Goal: Feedback & Contribution: Leave review/rating

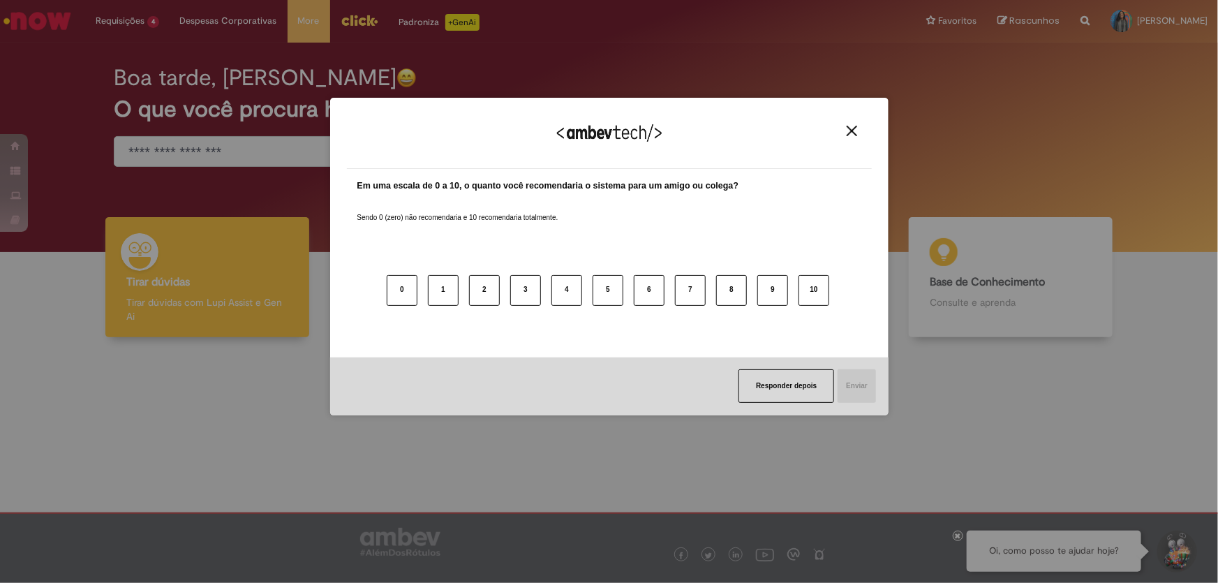
click at [847, 136] on img "Close" at bounding box center [852, 131] width 10 height 10
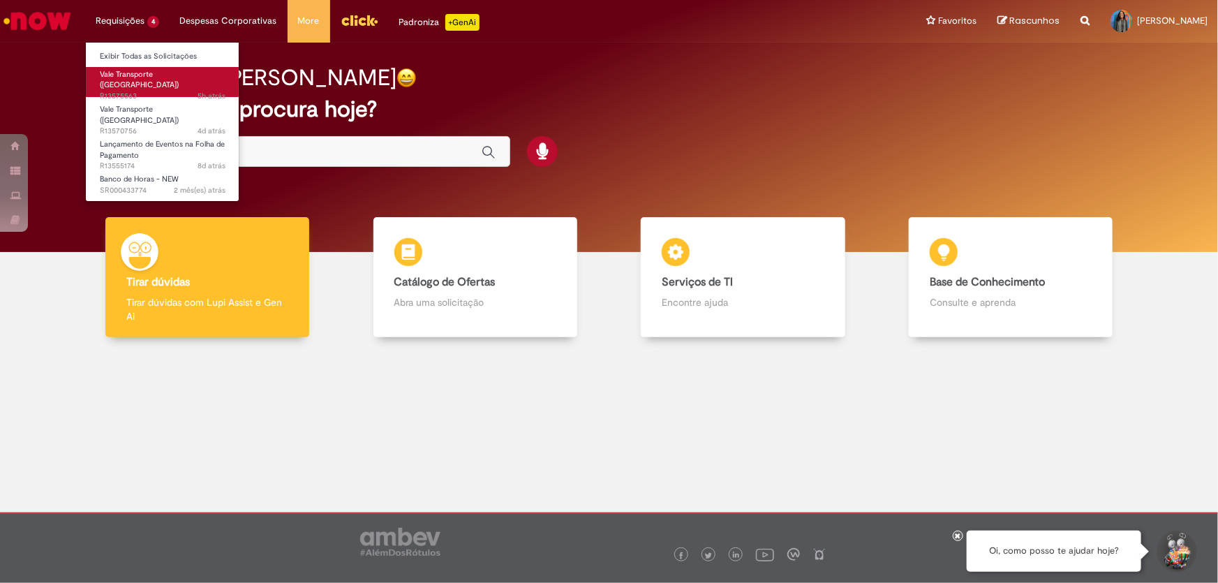
click at [134, 72] on span "Vale Transporte ([GEOGRAPHIC_DATA])" at bounding box center [139, 80] width 79 height 22
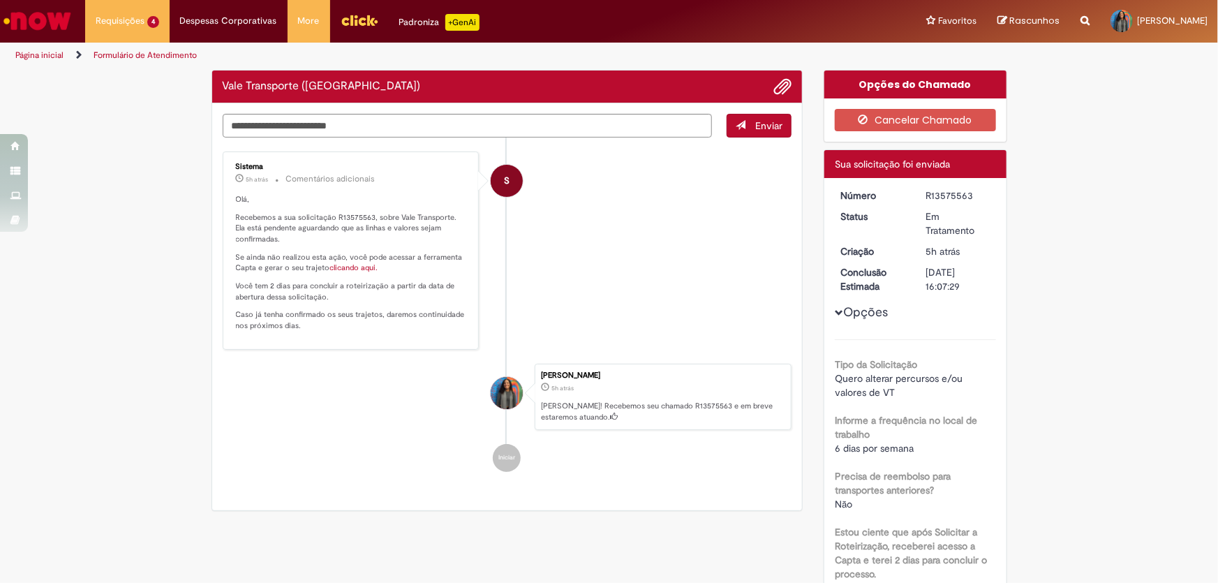
click at [692, 237] on li "S Sistema 5h atrás 5 horas atrás Comentários adicionais Olá, Recebemos a sua so…" at bounding box center [507, 250] width 569 height 198
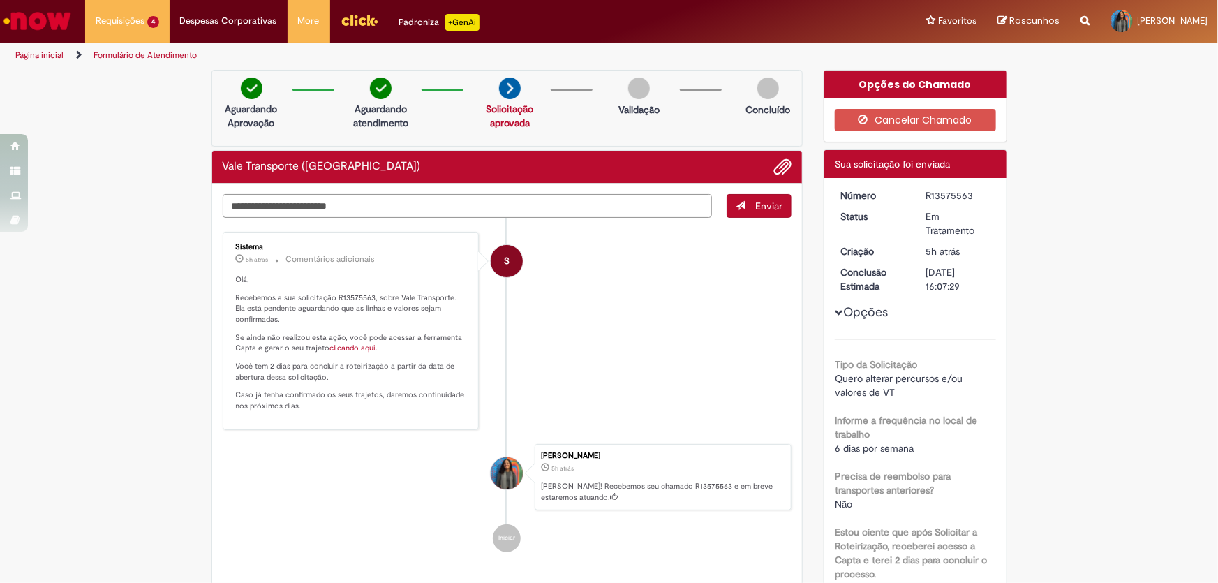
click at [399, 209] on textarea "Digite sua mensagem aqui..." at bounding box center [468, 206] width 490 height 24
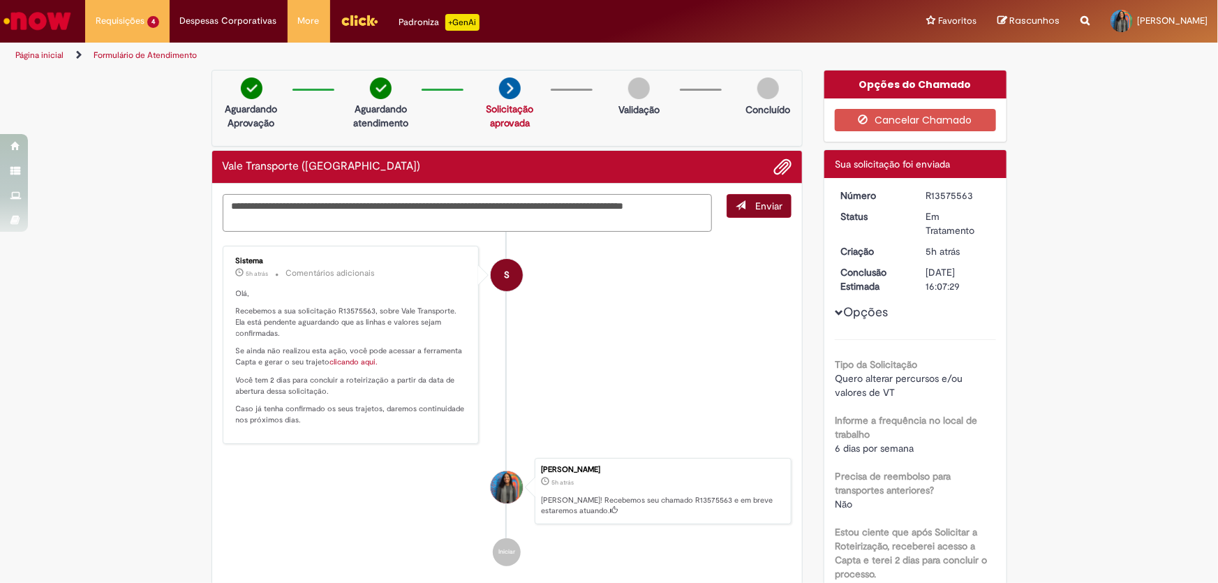
type textarea "**********"
click at [752, 213] on button "Enviar" at bounding box center [759, 206] width 65 height 24
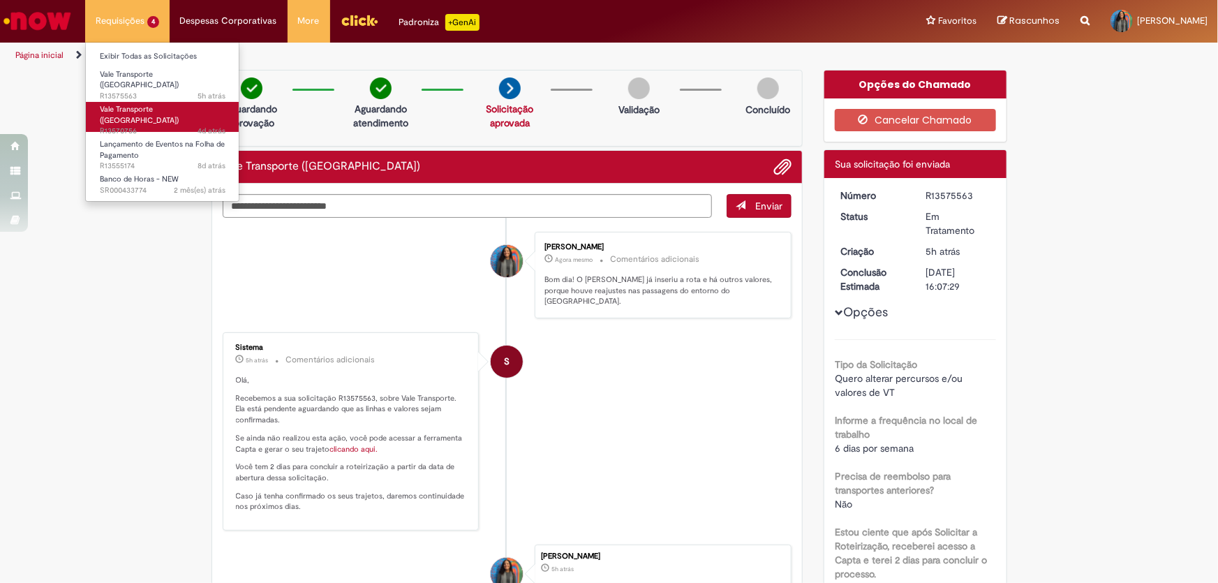
click at [131, 104] on span "Vale Transporte ([GEOGRAPHIC_DATA])" at bounding box center [139, 115] width 79 height 22
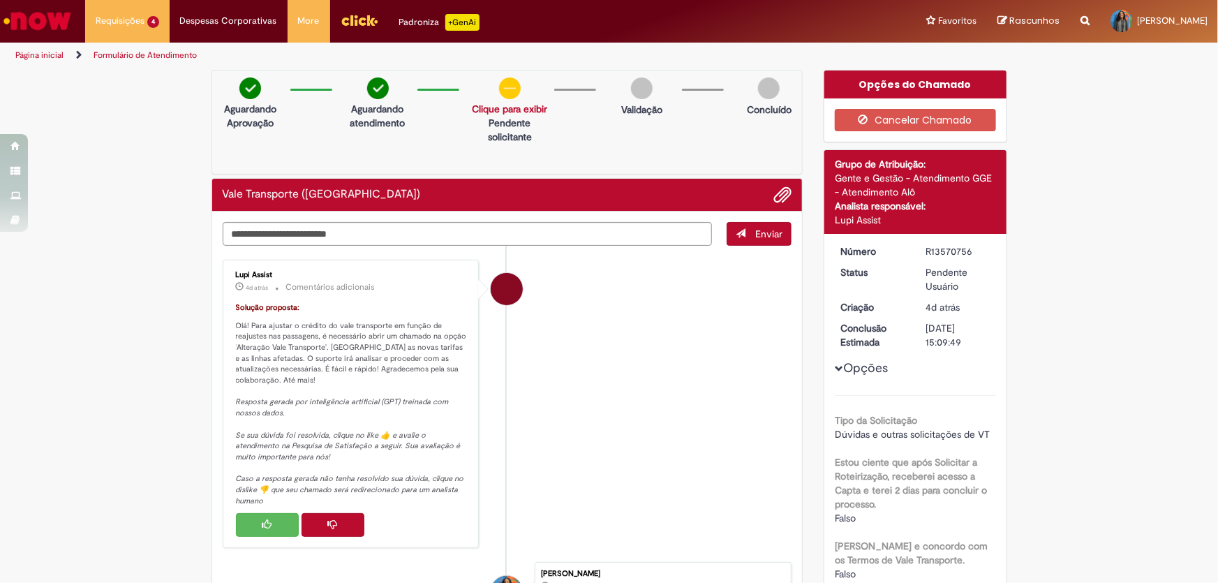
click at [267, 533] on button "Histórico de tíquete" at bounding box center [267, 525] width 63 height 24
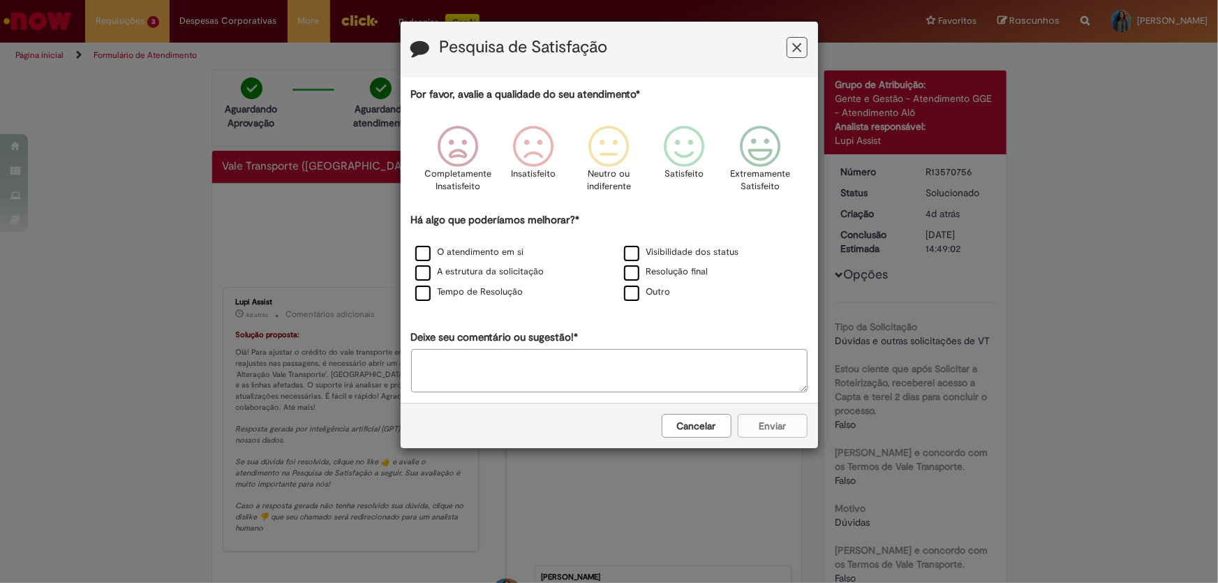
click at [783, 61] on div "Pesquisa de Satisfação" at bounding box center [609, 49] width 417 height 55
click at [756, 154] on icon "Feedback" at bounding box center [759, 147] width 52 height 42
click at [655, 295] on label "Outro" at bounding box center [647, 291] width 47 height 13
click at [764, 429] on div "Cancelar Enviar" at bounding box center [609, 425] width 417 height 45
click at [629, 272] on label "Resolução final" at bounding box center [666, 271] width 84 height 13
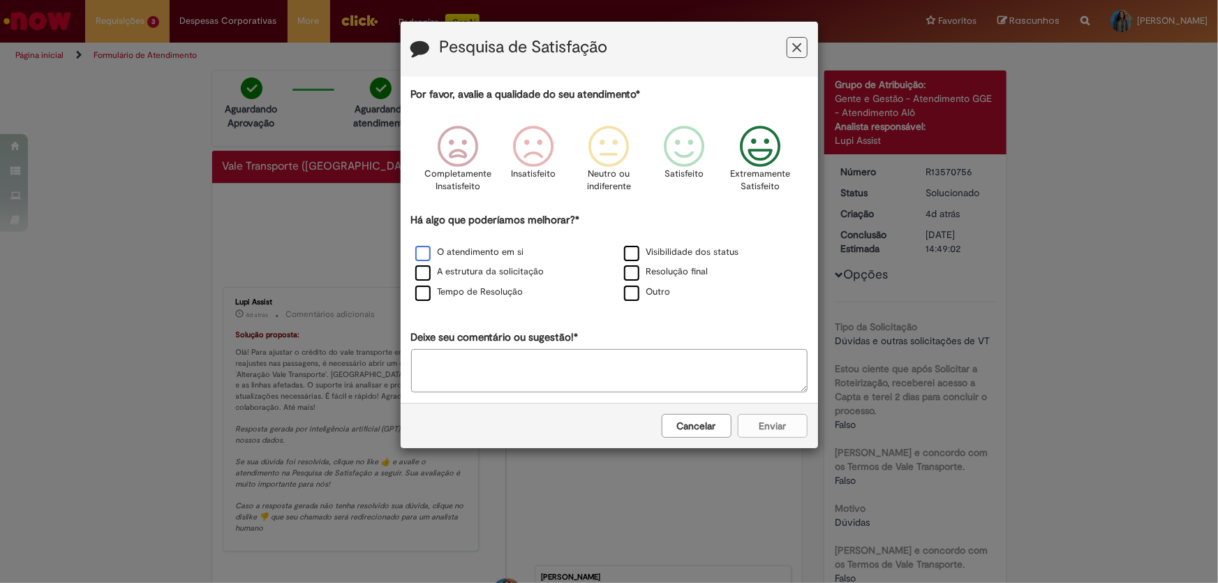
click at [459, 255] on label "O atendimento em si" at bounding box center [469, 252] width 109 height 13
click at [632, 295] on label "Outro" at bounding box center [647, 291] width 47 height 13
click at [632, 284] on div "Outro" at bounding box center [713, 293] width 209 height 20
click at [634, 274] on label "Resolução final" at bounding box center [666, 271] width 84 height 13
click at [761, 418] on button "Enviar" at bounding box center [773, 426] width 70 height 24
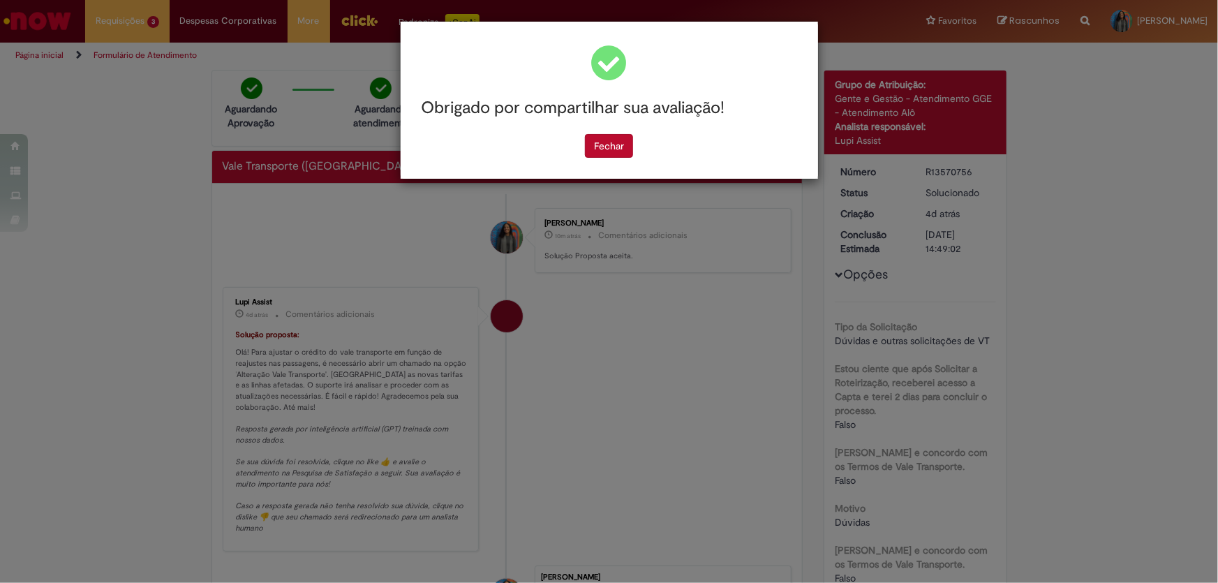
click at [599, 131] on div "Obrigado por compartilhar sua avaliação!" at bounding box center [609, 108] width 396 height 52
click at [634, 154] on div "Fechar" at bounding box center [609, 146] width 396 height 24
click at [628, 154] on button "Fechar" at bounding box center [609, 146] width 48 height 24
